Goal: Information Seeking & Learning: Understand process/instructions

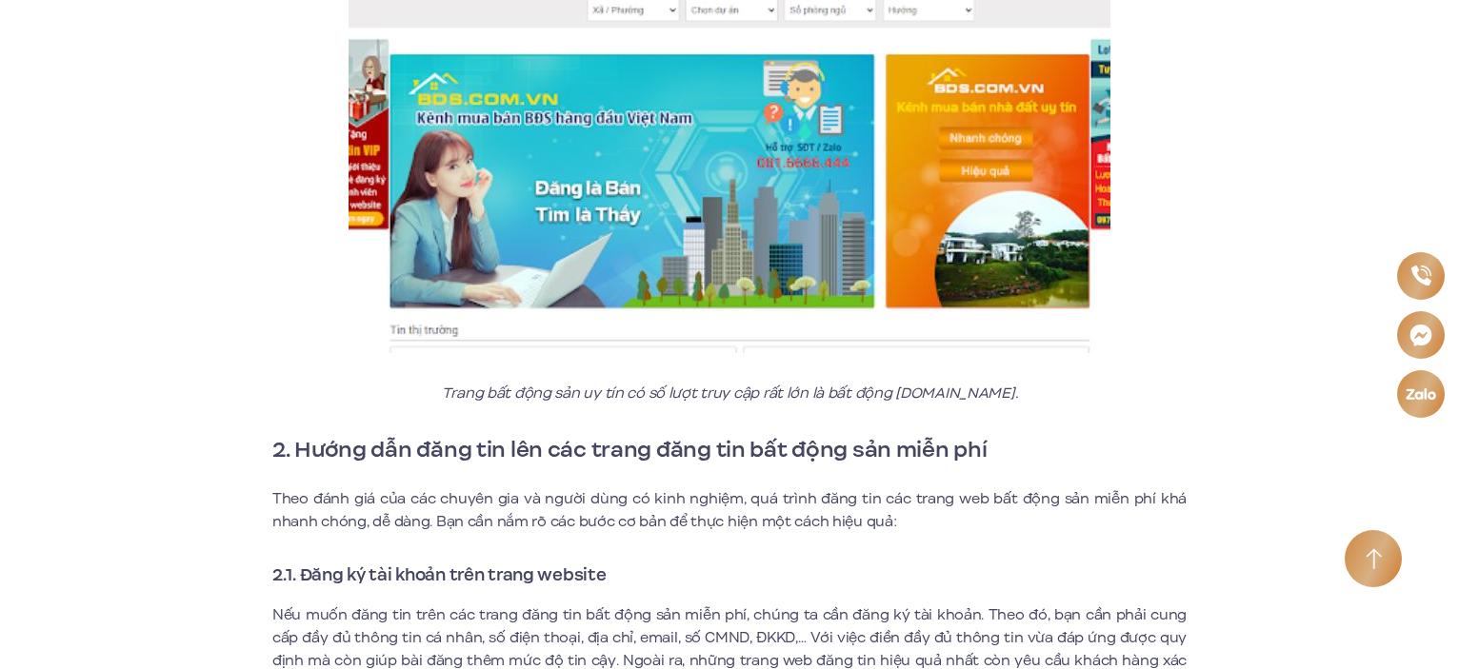
scroll to position [7142, 0]
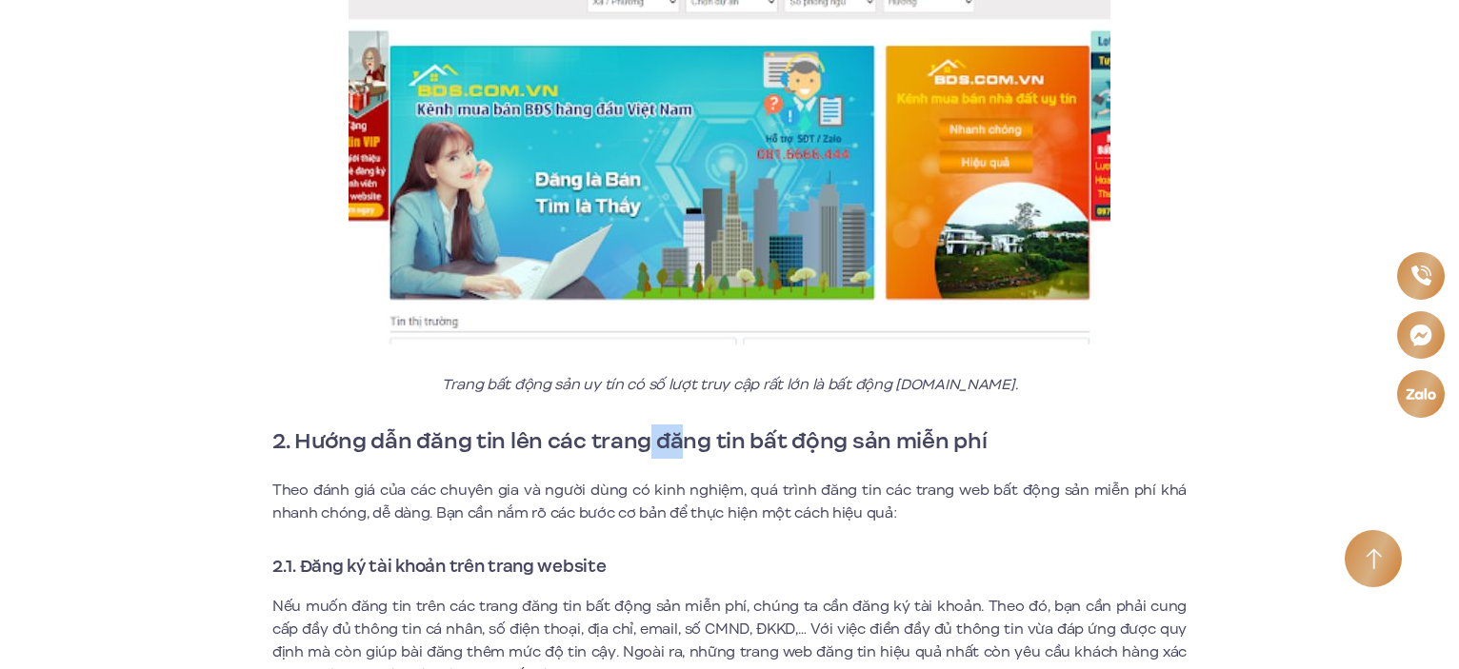
drag, startPoint x: 645, startPoint y: 396, endPoint x: 680, endPoint y: 391, distance: 35.6
click at [680, 425] on strong "2. Hướng dẫn đăng tin lên các trang đăng tin bất động sản miễn phí" at bounding box center [629, 441] width 715 height 32
drag, startPoint x: 533, startPoint y: 392, endPoint x: 596, endPoint y: 391, distance: 62.9
click at [596, 425] on strong "2. Hướng dẫn đăng tin lên các trang đăng tin bất động sản miễn phí" at bounding box center [629, 441] width 715 height 32
drag, startPoint x: 552, startPoint y: 445, endPoint x: 584, endPoint y: 446, distance: 31.4
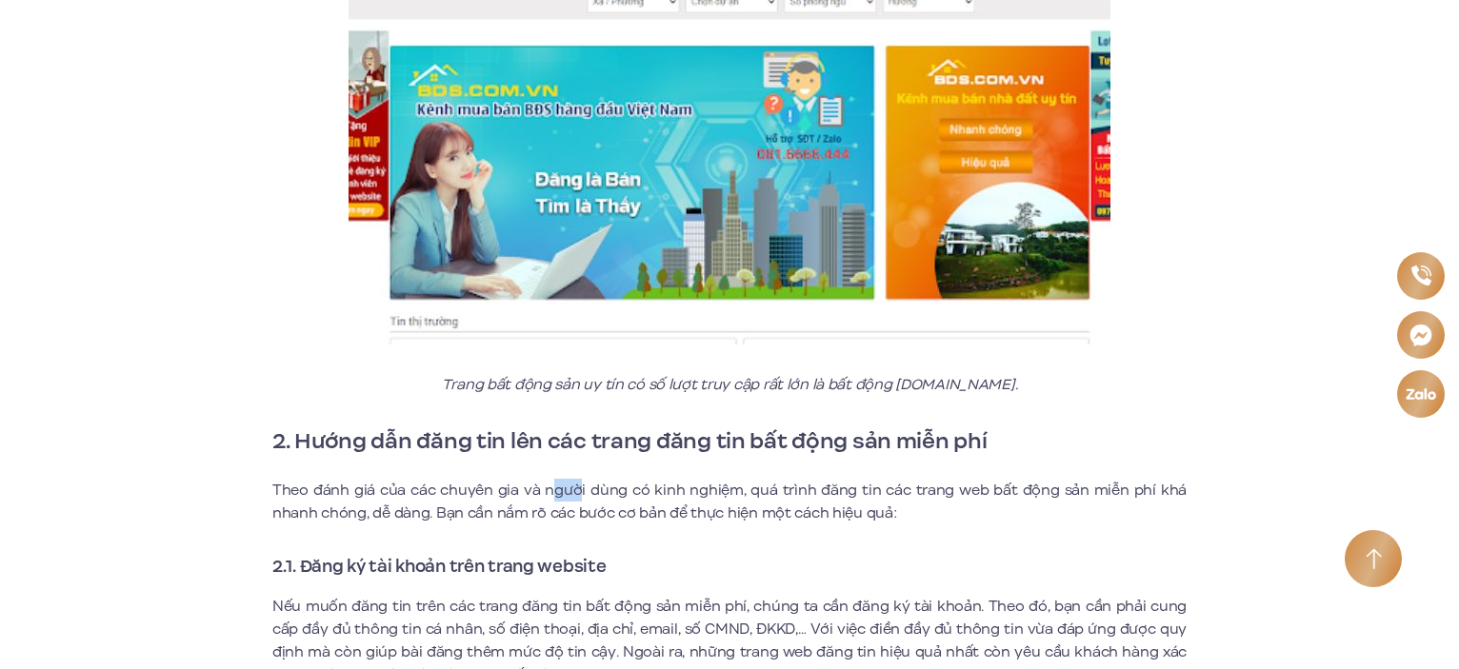
click at [582, 479] on p "Theo đánh giá của các chuyên gia và người dùng có kinh nghiệm, quá trình đăng t…" at bounding box center [729, 502] width 914 height 46
drag, startPoint x: 545, startPoint y: 526, endPoint x: 601, endPoint y: 525, distance: 56.2
click at [594, 554] on strong "2.1. Đăng ký tài khoản trên trang website" at bounding box center [439, 566] width 334 height 25
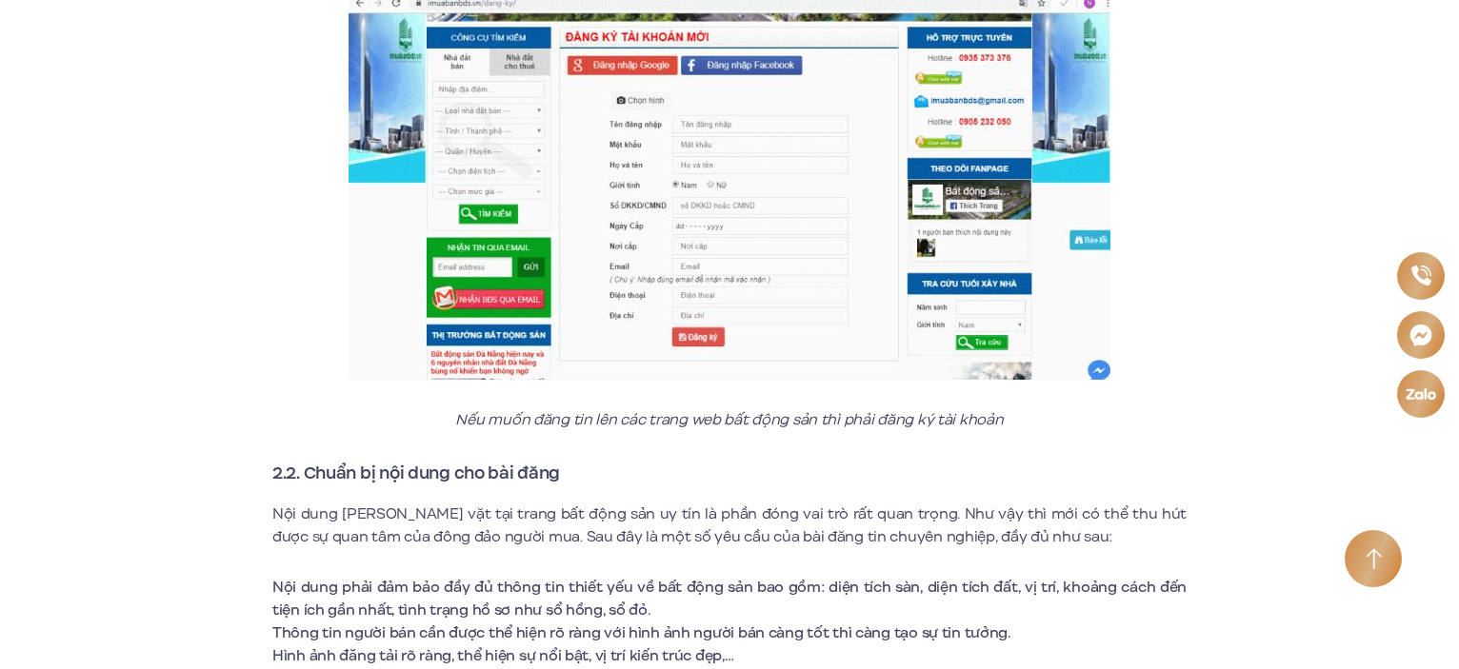
scroll to position [7904, 0]
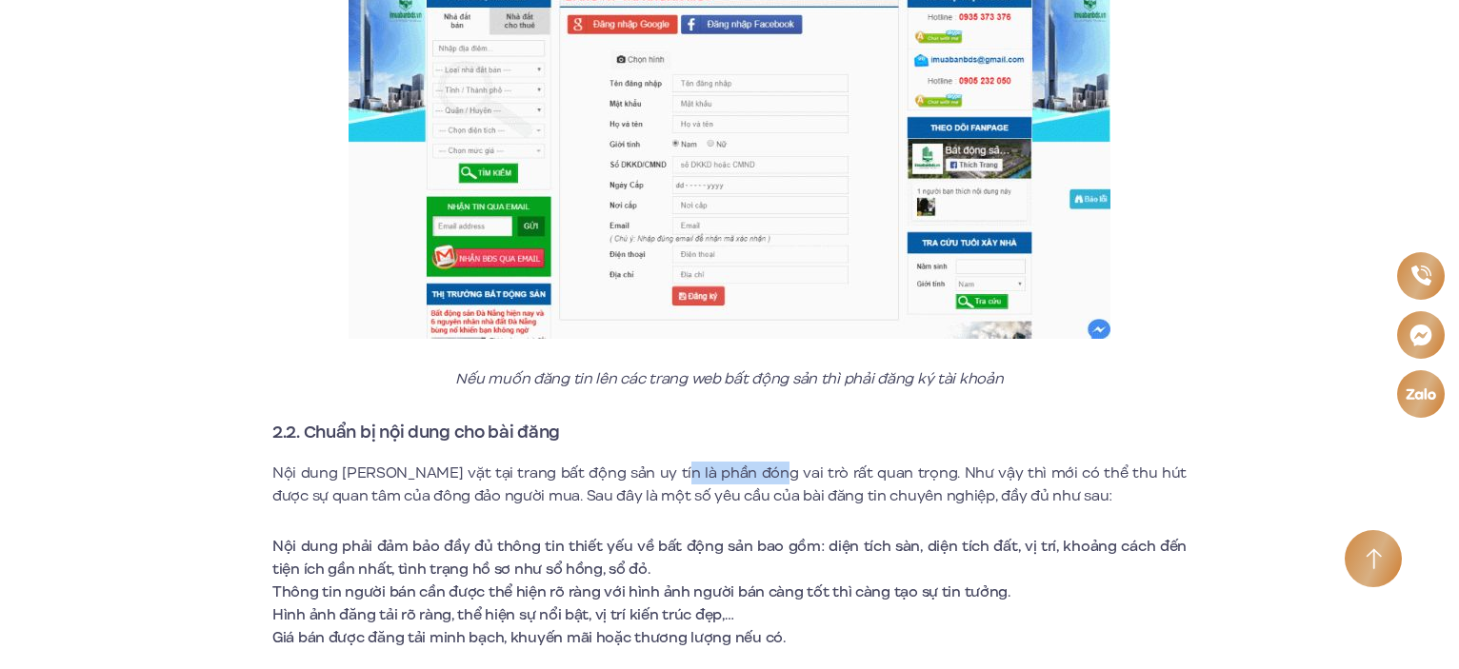
drag, startPoint x: 649, startPoint y: 426, endPoint x: 746, endPoint y: 445, distance: 98.0
click at [739, 462] on p "Nội dung [PERSON_NAME] vặt tại trang bất động sản uy tín là phần đóng vai trò r…" at bounding box center [729, 485] width 914 height 46
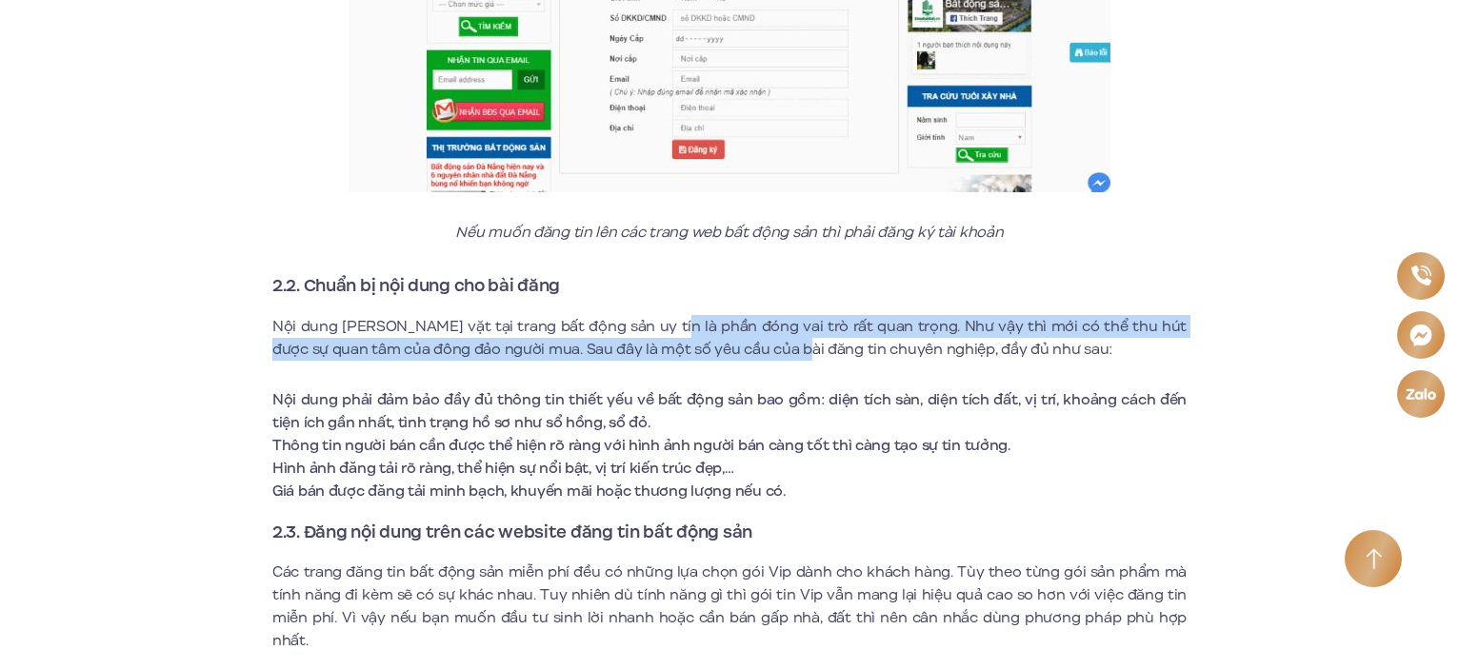
scroll to position [8189, 0]
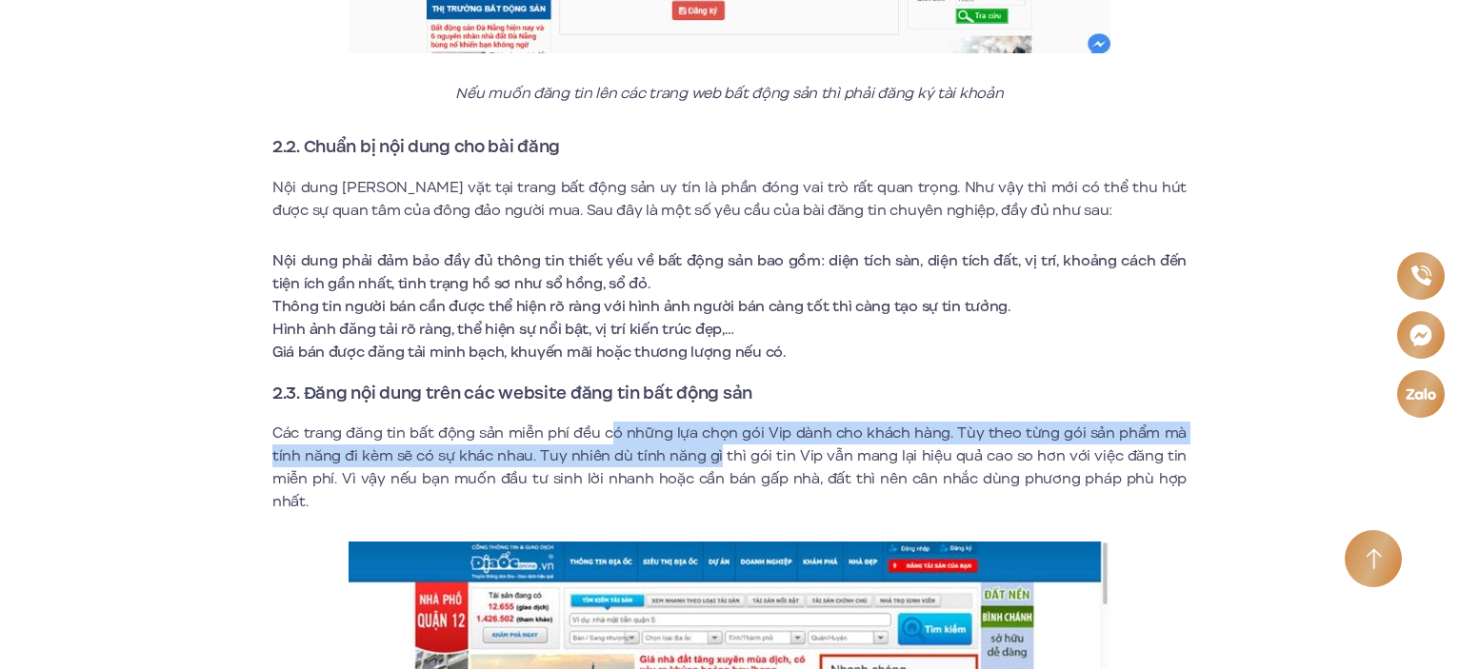
drag, startPoint x: 618, startPoint y: 386, endPoint x: 727, endPoint y: 409, distance: 110.9
click at [724, 422] on p "Các trang đăng tin bất động sản miễn phí đều có những lựa chọn gói Vip dành cho…" at bounding box center [729, 467] width 914 height 91
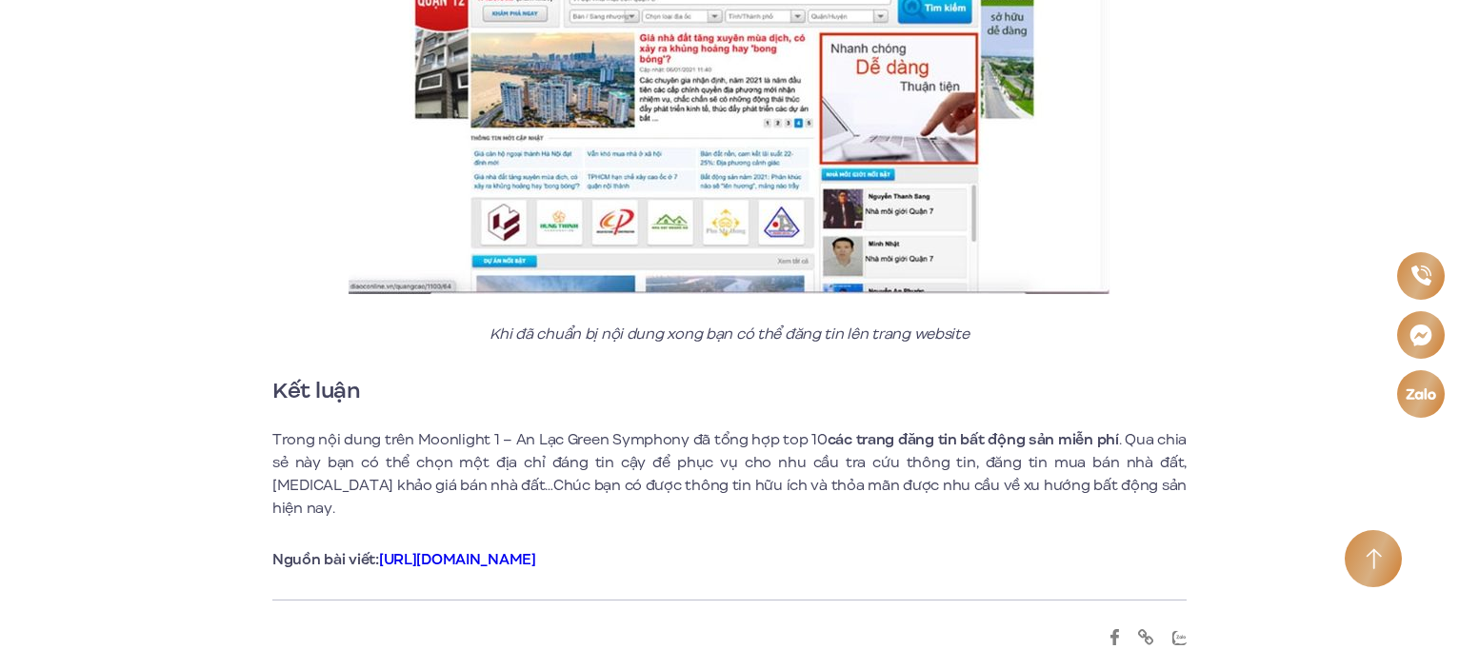
scroll to position [8856, 0]
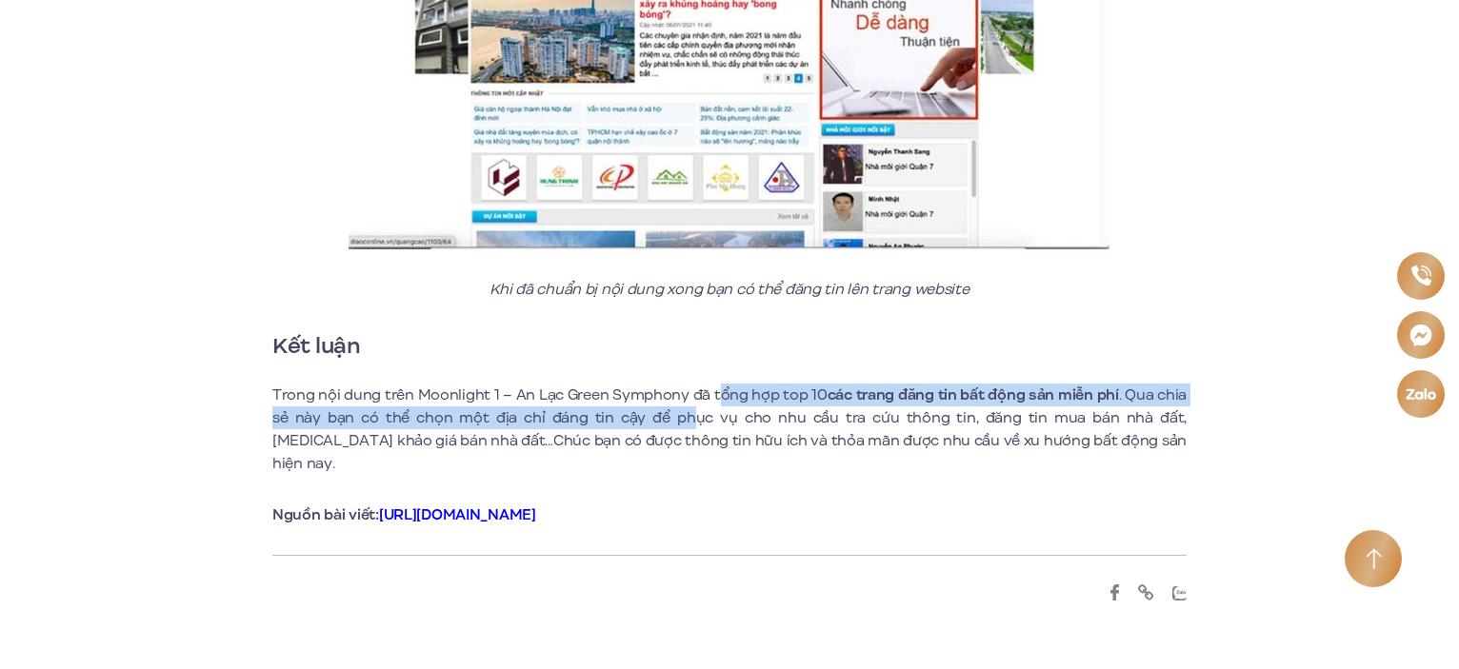
drag, startPoint x: 661, startPoint y: 341, endPoint x: 731, endPoint y: 341, distance: 70.5
click at [723, 384] on p "Trong nội dung trên Moonlight 1 – An Lạc Green Symphony đã tổng hợp top 10 các …" at bounding box center [729, 429] width 914 height 91
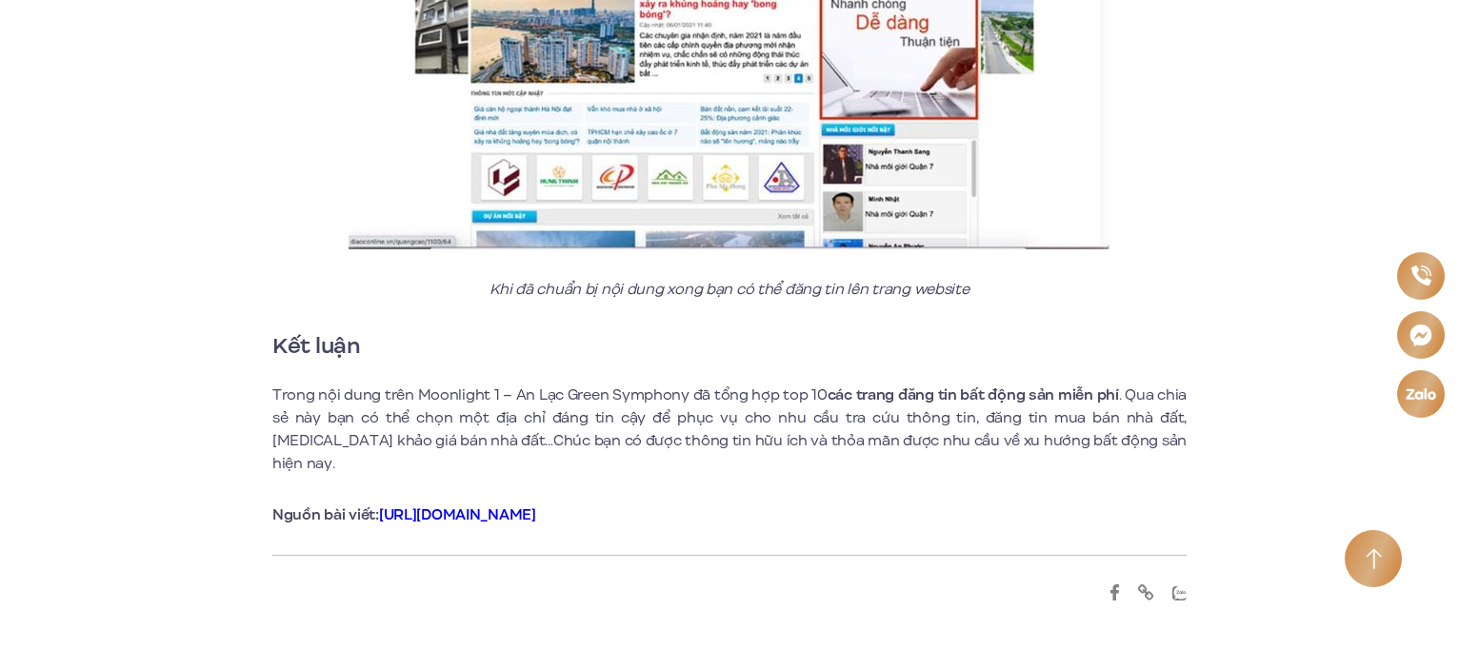
click at [665, 384] on p "Trong nội dung trên Moonlight 1 – An Lạc Green Symphony đã tổng hợp top 10 các …" at bounding box center [729, 429] width 914 height 91
drag, startPoint x: 655, startPoint y: 345, endPoint x: 699, endPoint y: 341, distance: 44.0
click at [691, 384] on p "Trong nội dung trên Moonlight 1 – An Lạc Green Symphony đã tổng hợp top 10 các …" at bounding box center [729, 429] width 914 height 91
